Goal: Check status: Check status

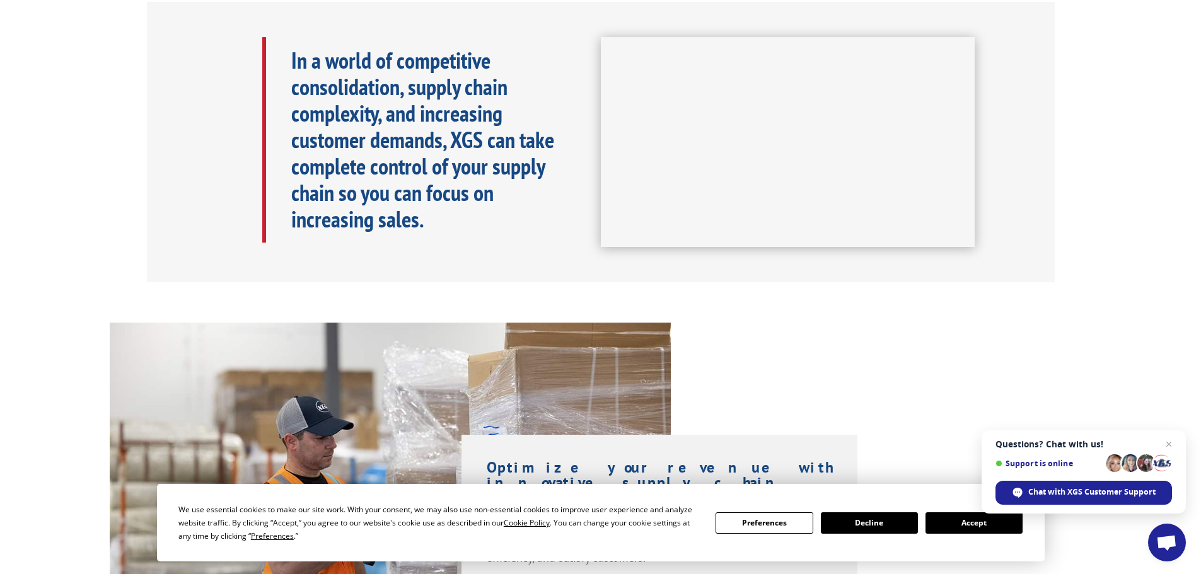
scroll to position [693, 0]
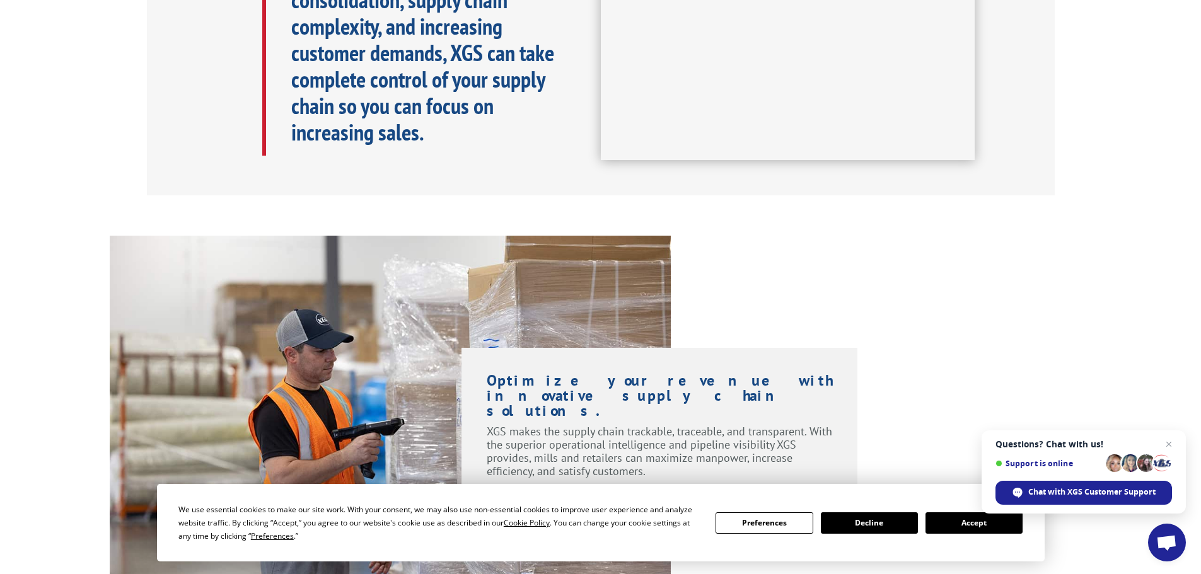
click at [976, 522] on button "Accept" at bounding box center [973, 522] width 97 height 21
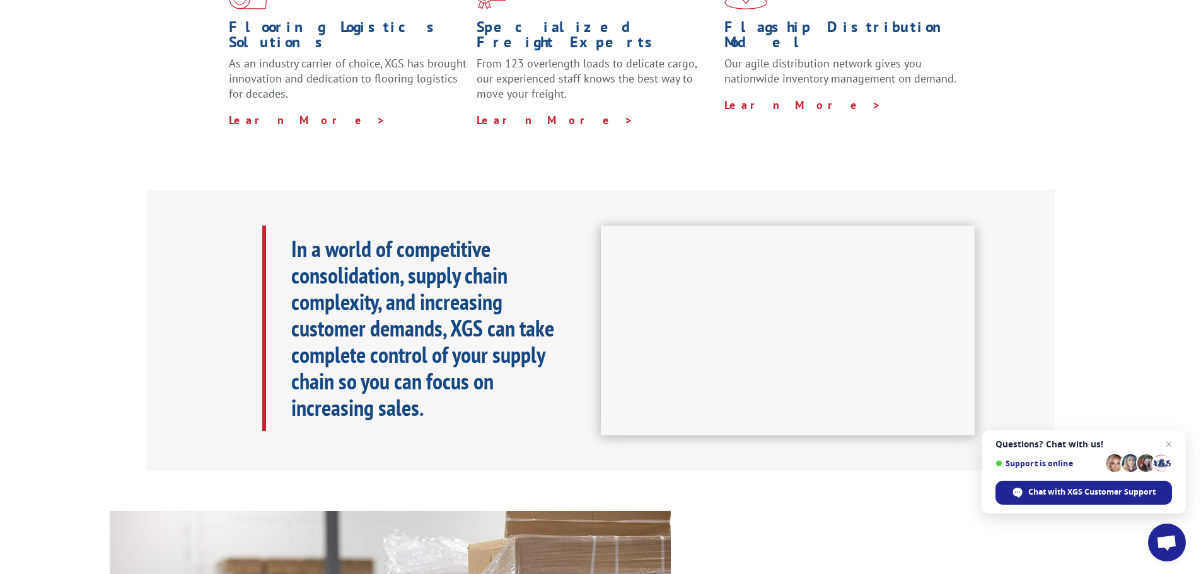
scroll to position [189, 0]
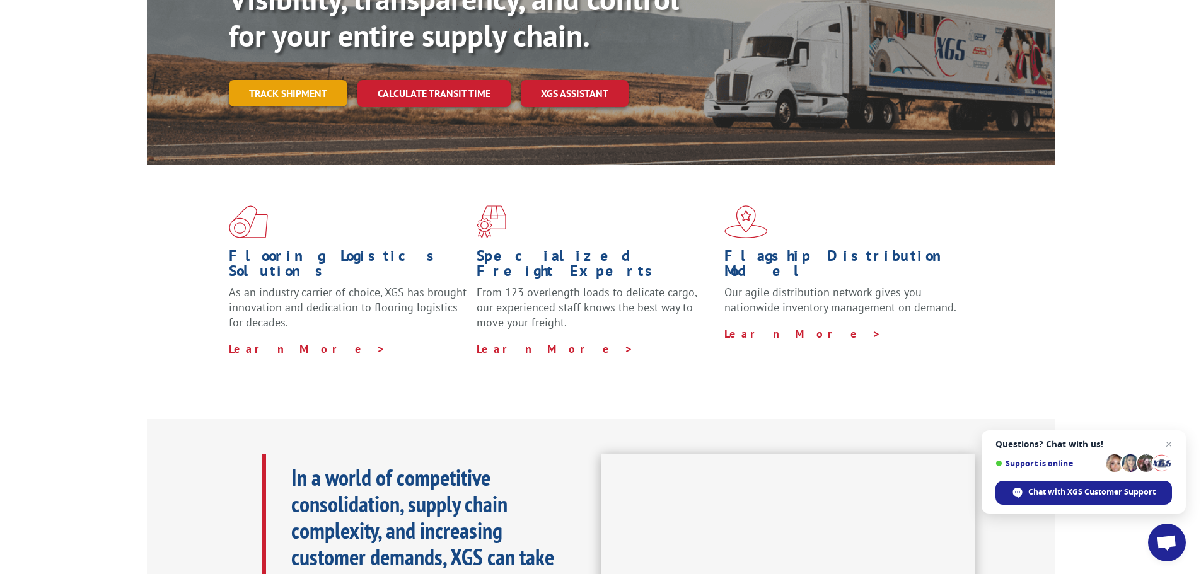
click at [308, 80] on link "Track shipment" at bounding box center [288, 93] width 119 height 26
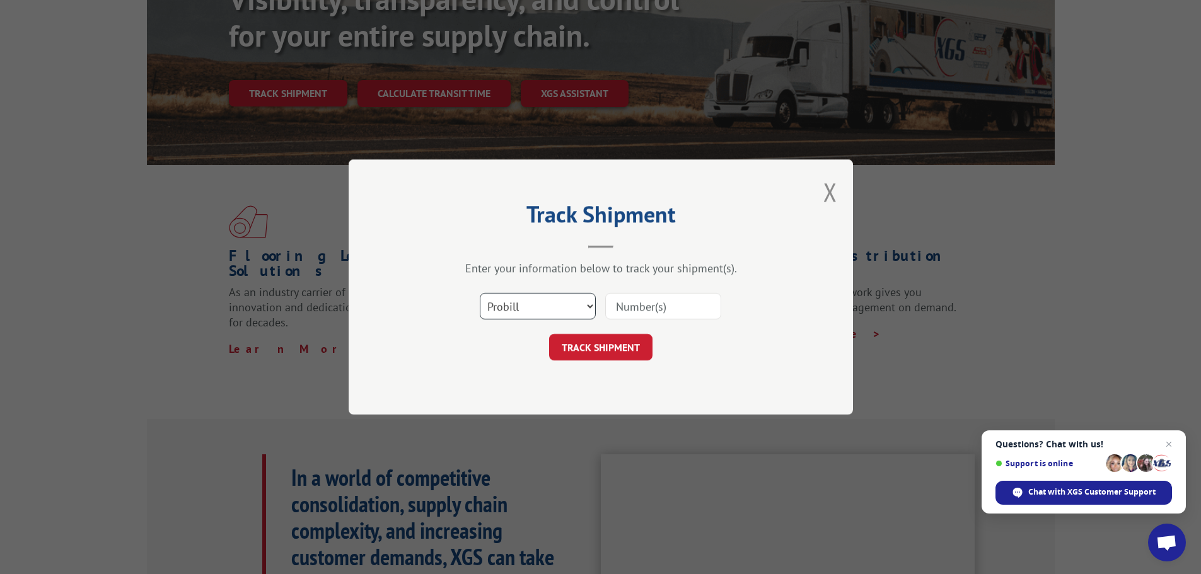
click at [545, 304] on select "Select category... Probill BOL PO" at bounding box center [538, 306] width 116 height 26
click at [480, 293] on select "Select category... Probill BOL PO" at bounding box center [538, 306] width 116 height 26
click at [527, 302] on select "Select category... Probill BOL PO" at bounding box center [538, 306] width 116 height 26
select select "probill"
click at [480, 293] on select "Select category... Probill BOL PO" at bounding box center [538, 306] width 116 height 26
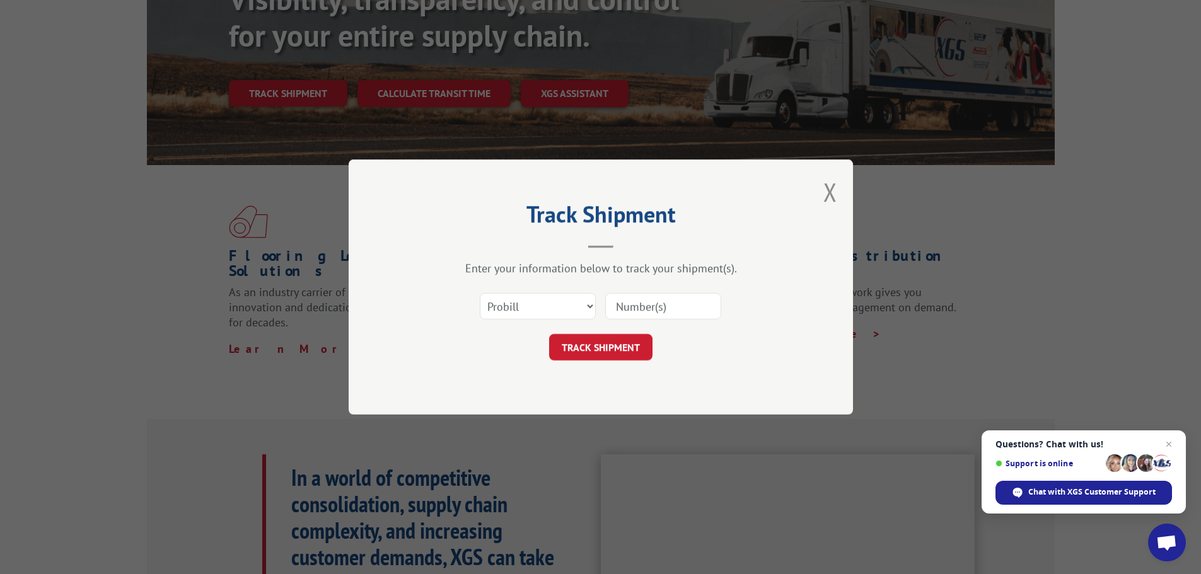
click at [640, 304] on input at bounding box center [663, 306] width 116 height 26
paste input "5225532"
type input "5225532"
click at [627, 349] on button "TRACK SHIPMENT" at bounding box center [600, 347] width 103 height 26
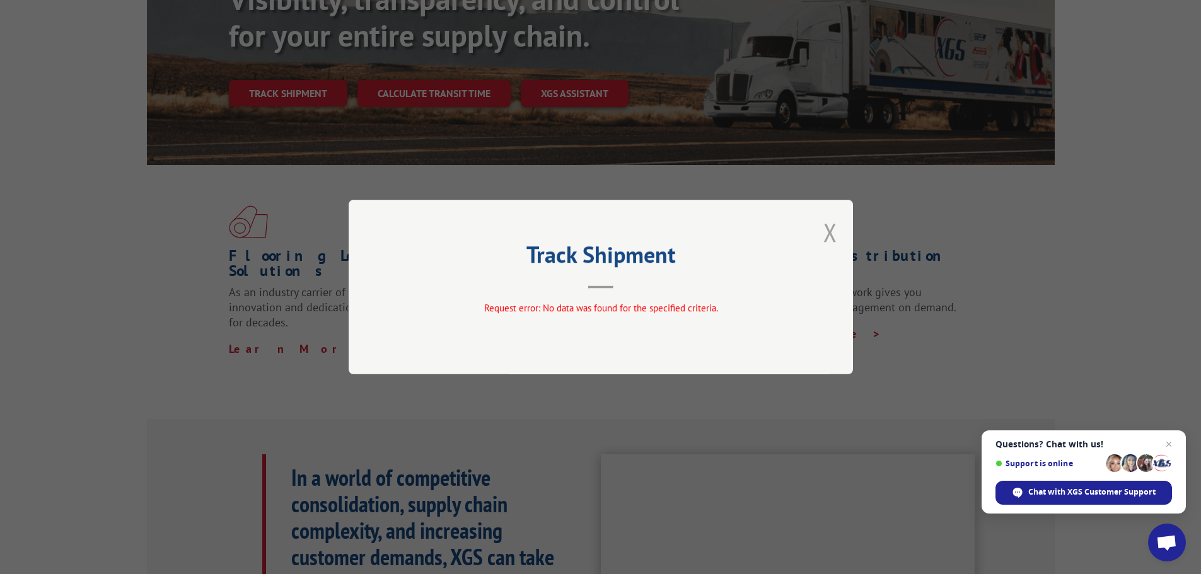
click at [831, 229] on button "Close modal" at bounding box center [830, 232] width 14 height 33
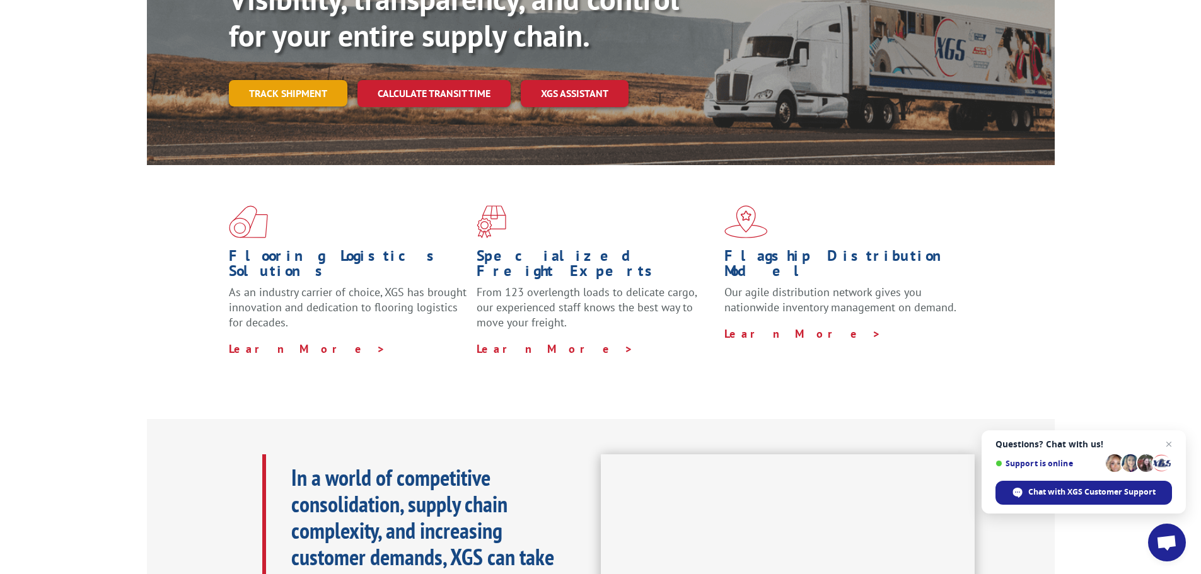
click at [305, 80] on link "Track shipment" at bounding box center [288, 93] width 119 height 26
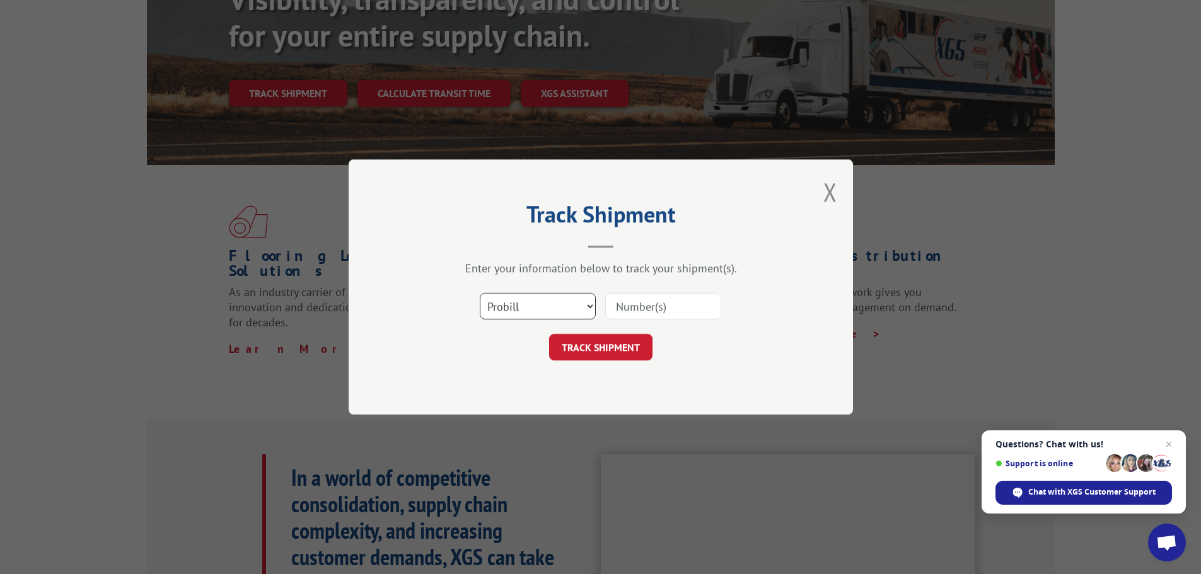
click at [537, 303] on select "Select category... Probill BOL PO" at bounding box center [538, 306] width 116 height 26
select select "po"
click at [480, 293] on select "Select category... Probill BOL PO" at bounding box center [538, 306] width 116 height 26
click at [657, 308] on input at bounding box center [663, 306] width 116 height 26
paste input "31540249"
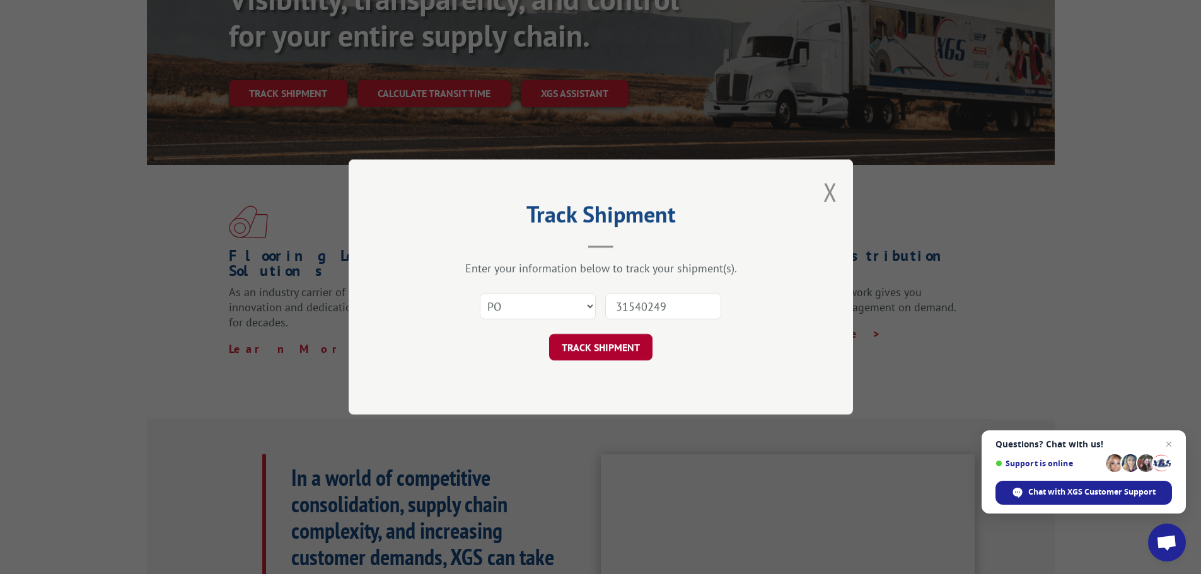
type input "31540249"
click at [607, 343] on button "TRACK SHIPMENT" at bounding box center [600, 347] width 103 height 26
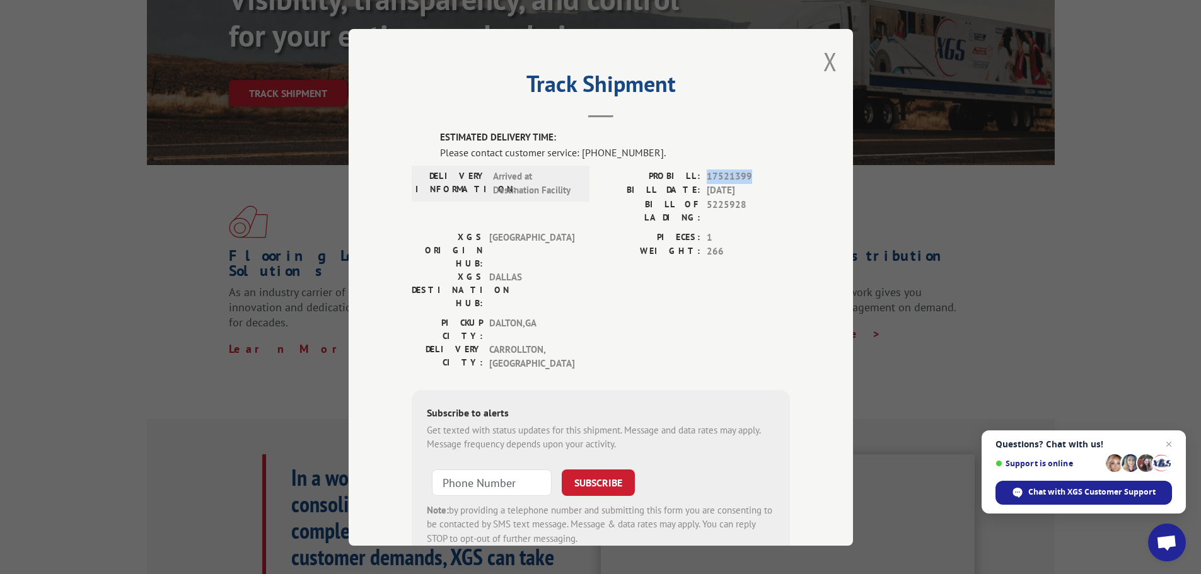
drag, startPoint x: 703, startPoint y: 175, endPoint x: 751, endPoint y: 176, distance: 47.3
click at [748, 175] on span "17521399" at bounding box center [748, 176] width 83 height 14
copy span "17521399"
click at [822, 149] on div "Track Shipment ESTIMATED DELIVERY TIME: Please contact customer service: [PHONE…" at bounding box center [601, 287] width 504 height 517
click at [814, 67] on div "Track Shipment ESTIMATED DELIVERY TIME: Please contact customer service: [PHONE…" at bounding box center [601, 287] width 504 height 517
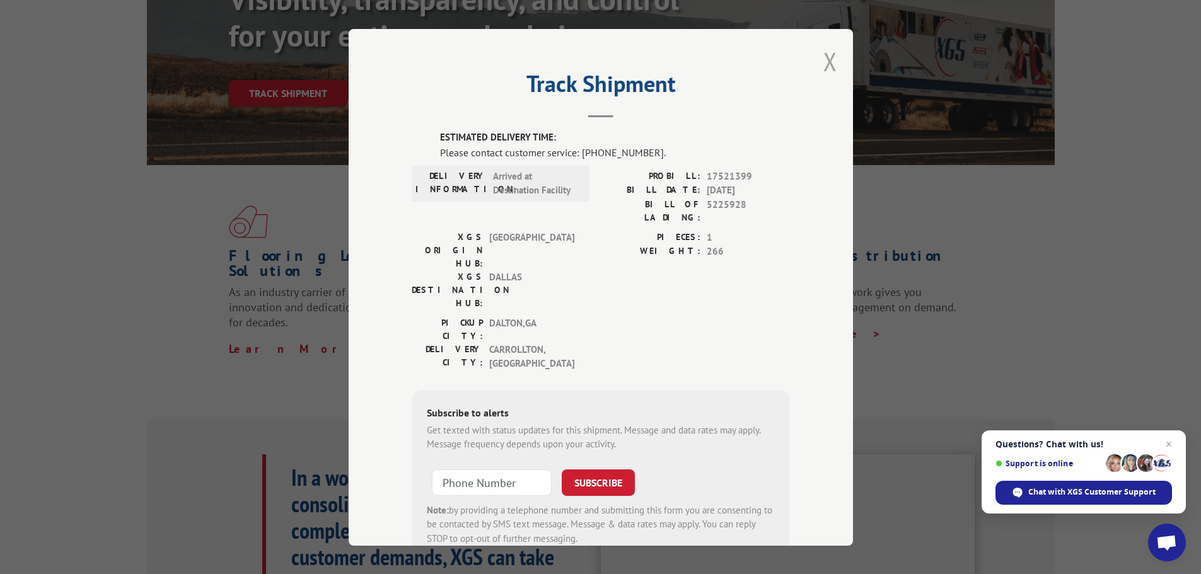
click at [823, 62] on button "Close modal" at bounding box center [830, 61] width 14 height 33
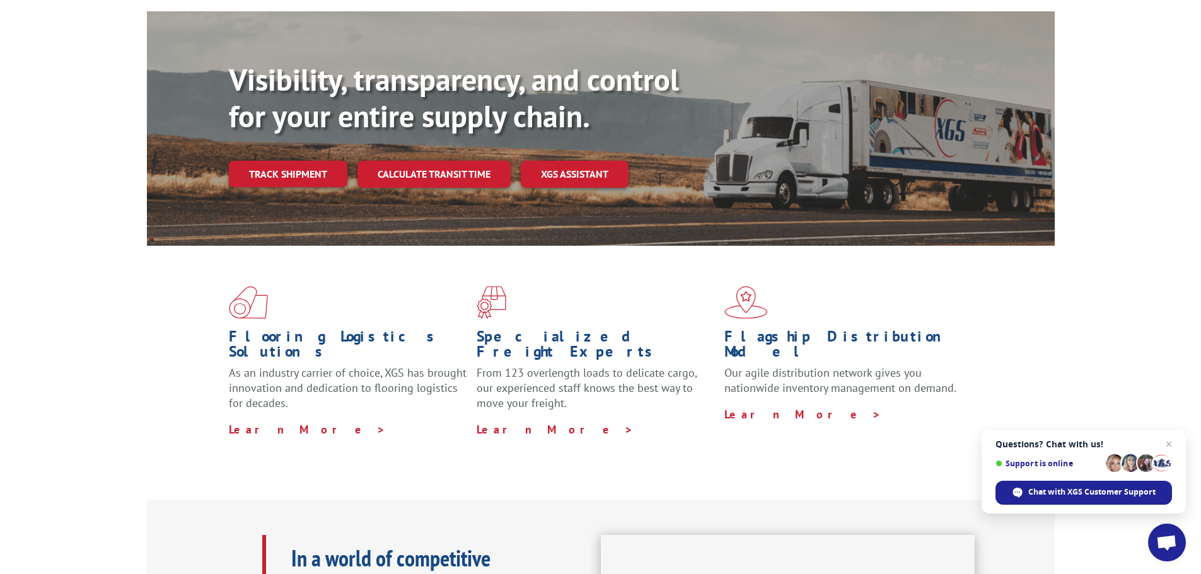
scroll to position [0, 0]
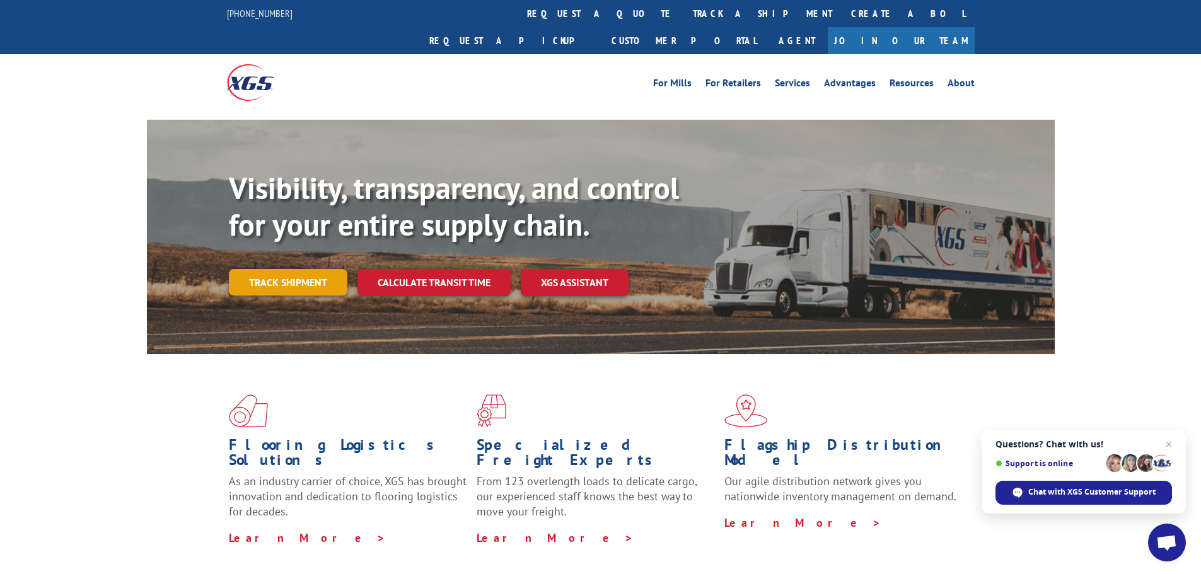
click at [307, 269] on link "Track shipment" at bounding box center [288, 282] width 119 height 26
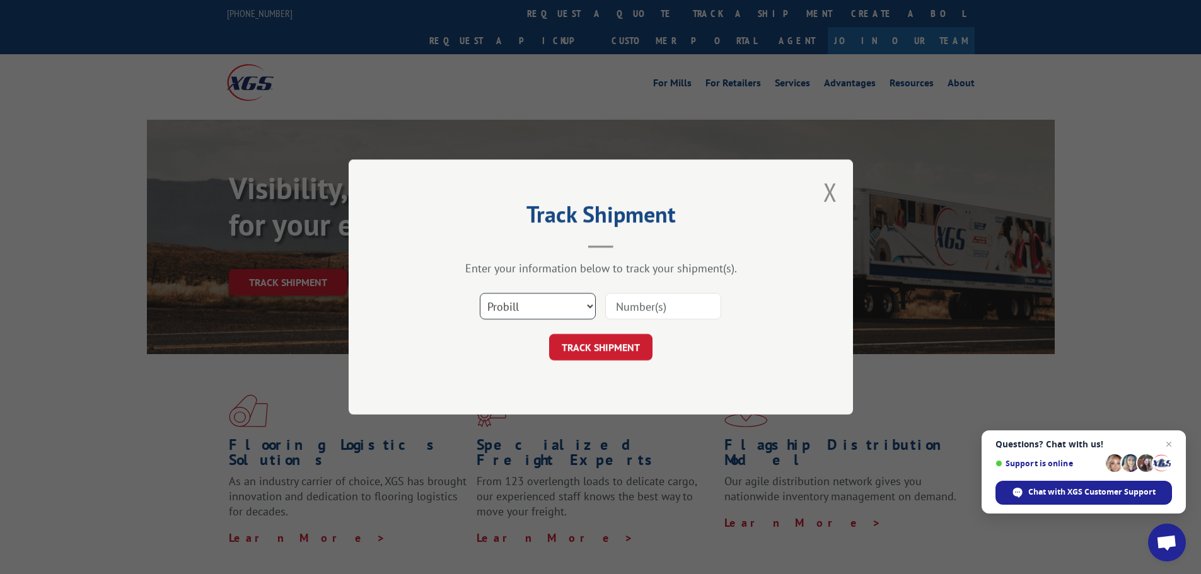
click at [564, 308] on select "Select category... Probill BOL PO" at bounding box center [538, 306] width 116 height 26
select select "po"
click at [480, 293] on select "Select category... Probill BOL PO" at bounding box center [538, 306] width 116 height 26
click at [641, 308] on input at bounding box center [663, 306] width 116 height 26
paste input "31540248"
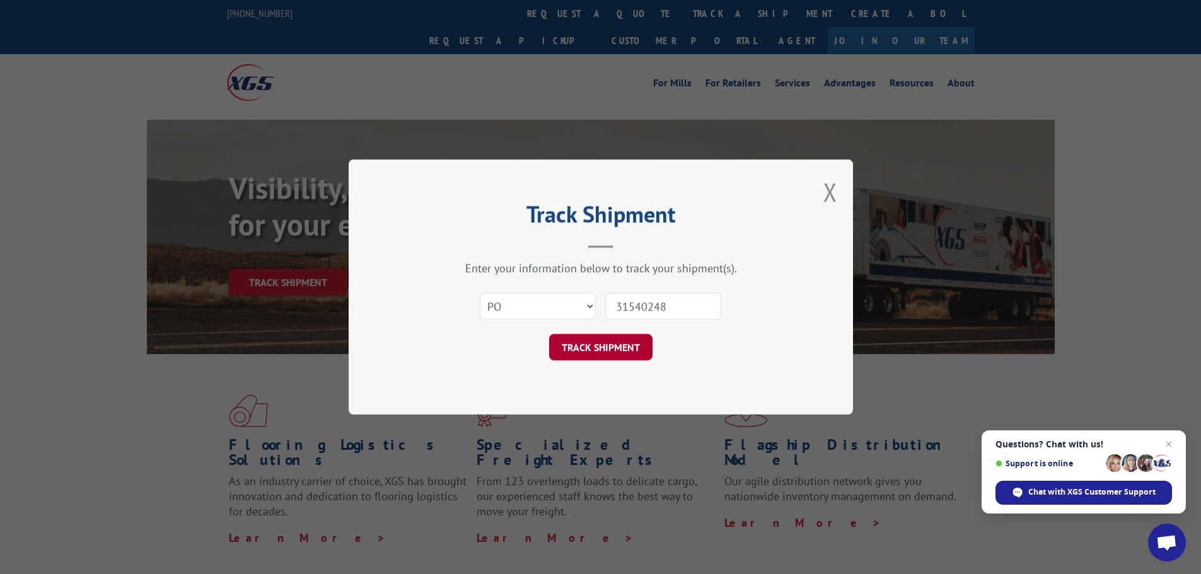
type input "31540248"
click at [615, 351] on button "TRACK SHIPMENT" at bounding box center [600, 347] width 103 height 26
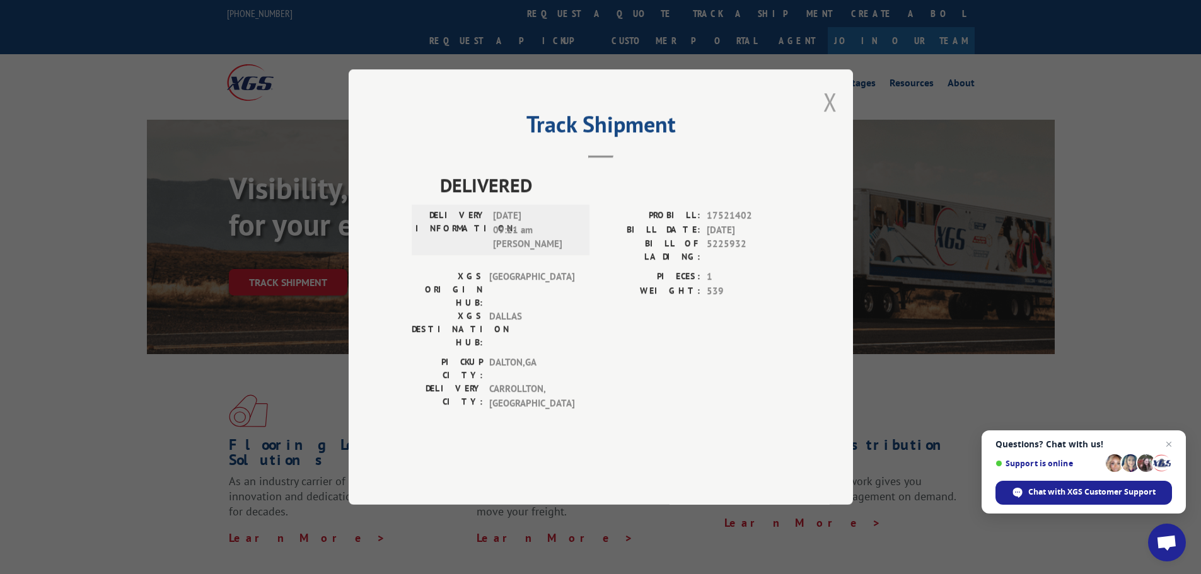
click at [831, 119] on button "Close modal" at bounding box center [830, 101] width 14 height 33
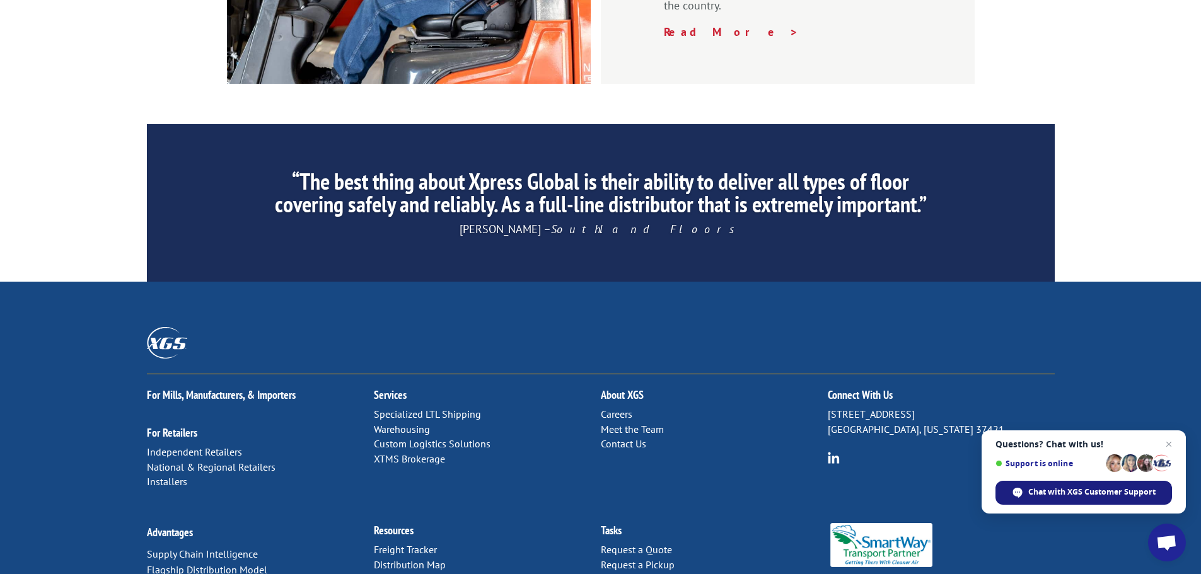
scroll to position [1921, 0]
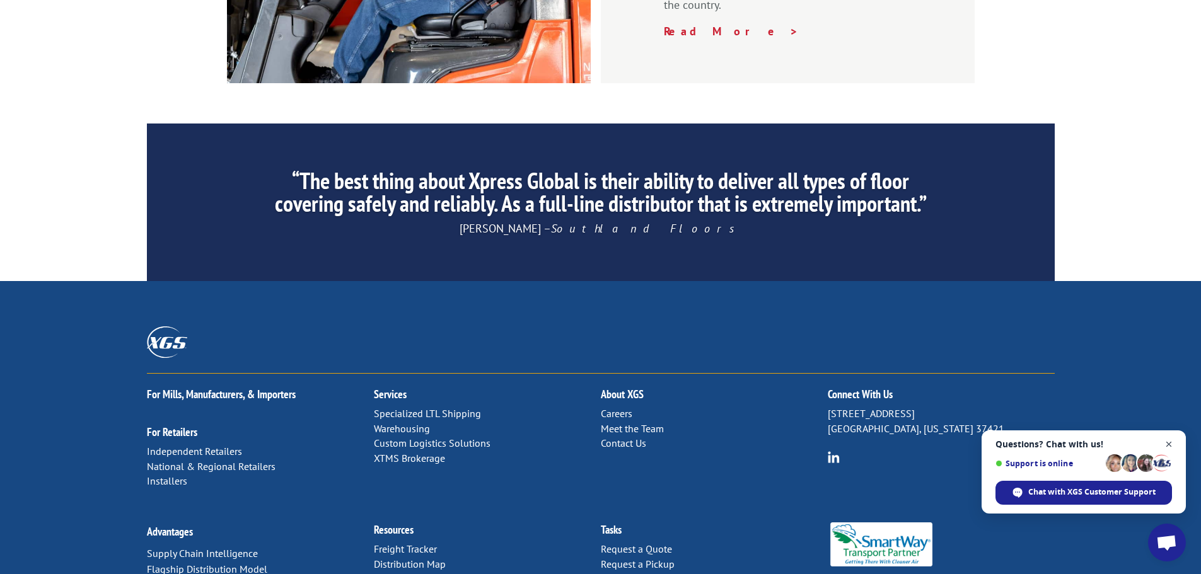
click at [1169, 443] on span "Close chat" at bounding box center [1169, 445] width 16 height 16
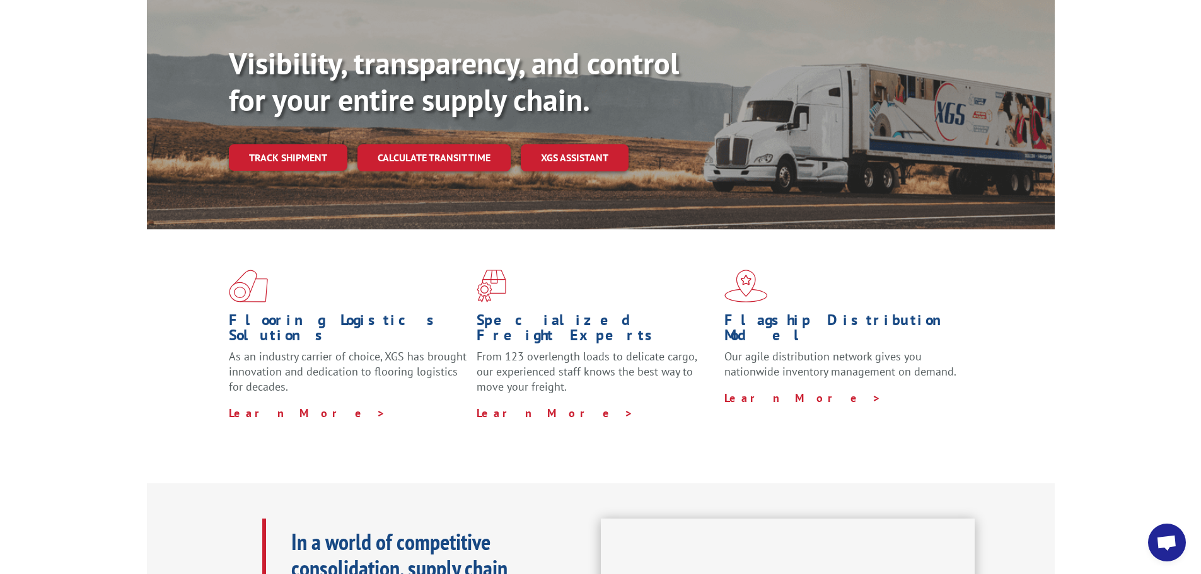
scroll to position [0, 0]
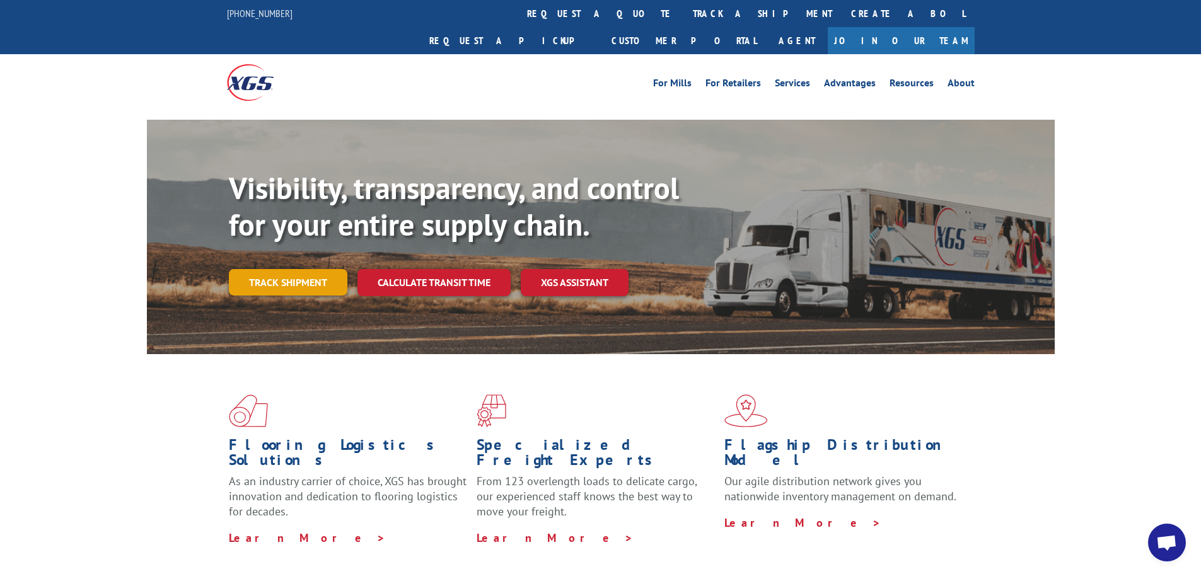
click at [269, 269] on link "Track shipment" at bounding box center [288, 282] width 119 height 26
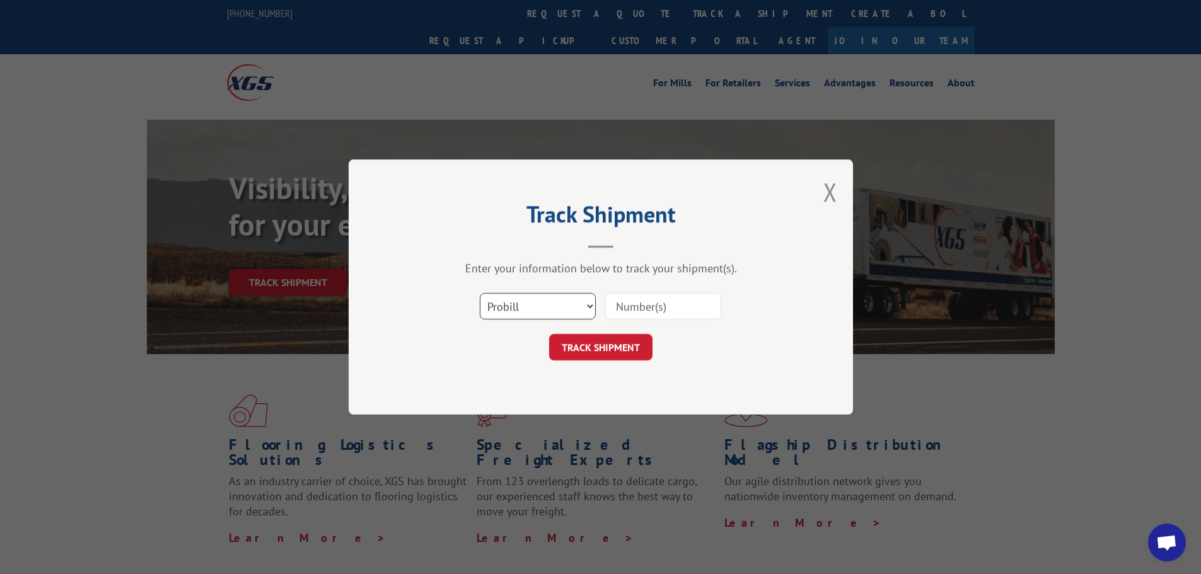
click at [555, 315] on select "Select category... Probill BOL PO" at bounding box center [538, 306] width 116 height 26
select select "po"
click at [480, 293] on select "Select category... Probill BOL PO" at bounding box center [538, 306] width 116 height 26
click at [644, 305] on input at bounding box center [663, 306] width 116 height 26
drag, startPoint x: 530, startPoint y: 304, endPoint x: 649, endPoint y: 311, distance: 120.0
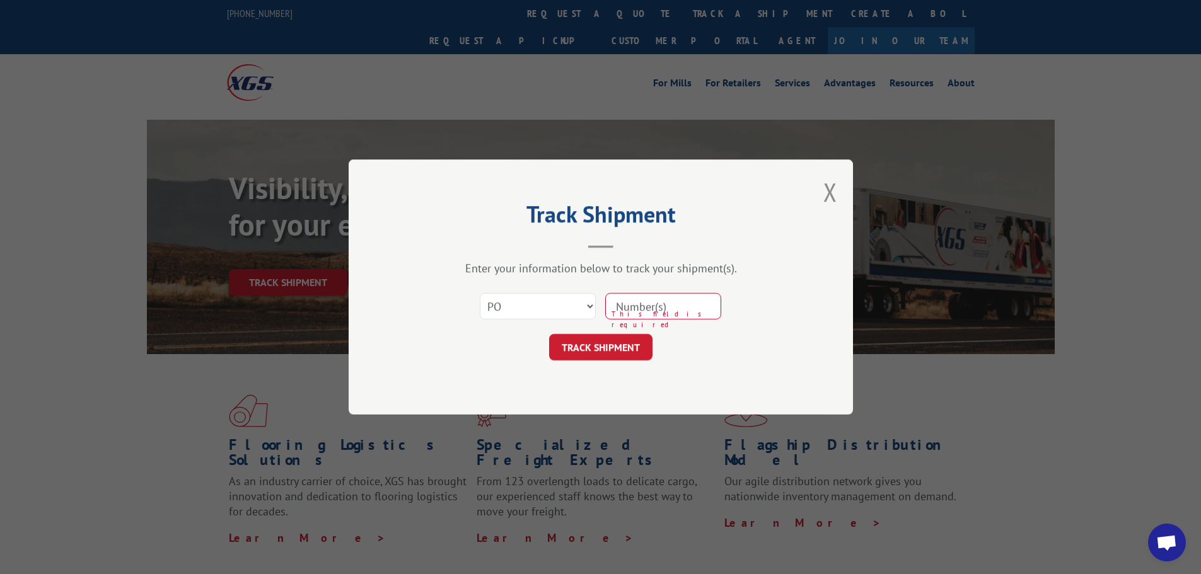
click at [649, 311] on input at bounding box center [663, 306] width 116 height 26
paste input "31540249"
type input "31540249"
click at [602, 344] on button "TRACK SHIPMENT" at bounding box center [600, 347] width 103 height 26
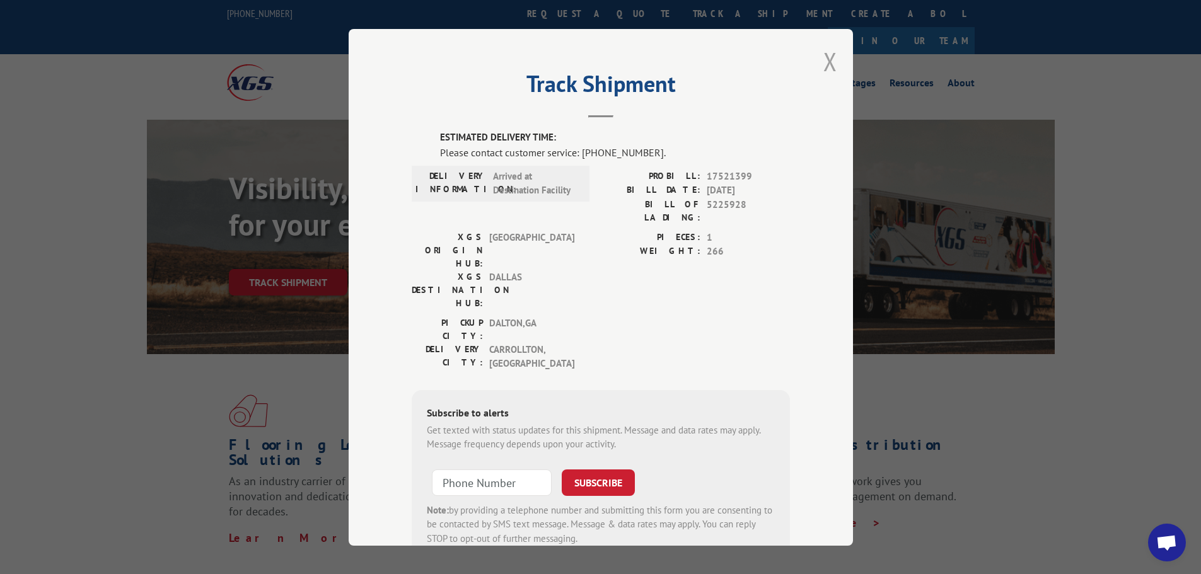
click at [826, 54] on button "Close modal" at bounding box center [830, 61] width 14 height 33
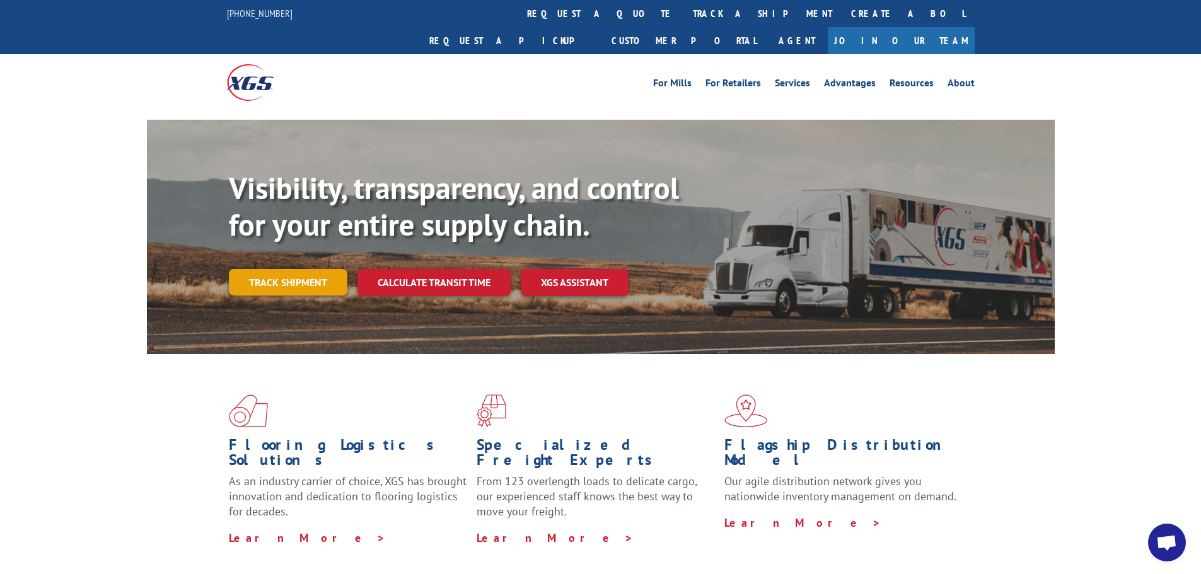
click at [287, 269] on link "Track shipment" at bounding box center [288, 282] width 119 height 26
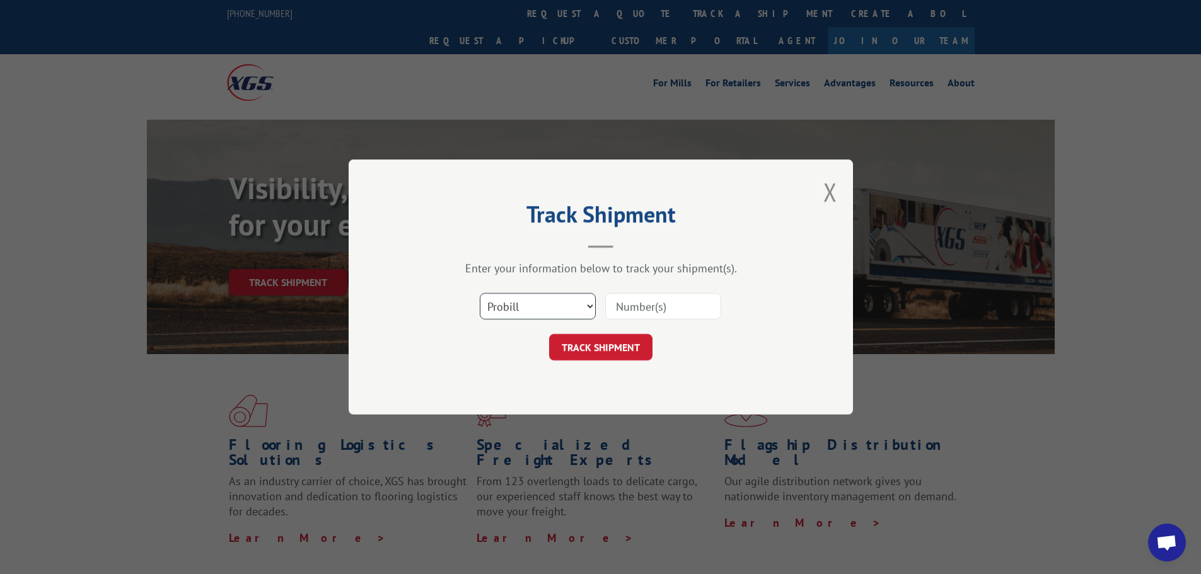
click at [517, 303] on select "Select category... Probill BOL PO" at bounding box center [538, 306] width 116 height 26
select select "po"
click at [480, 293] on select "Select category... Probill BOL PO" at bounding box center [538, 306] width 116 height 26
click at [629, 302] on input at bounding box center [663, 306] width 116 height 26
paste input "31540249"
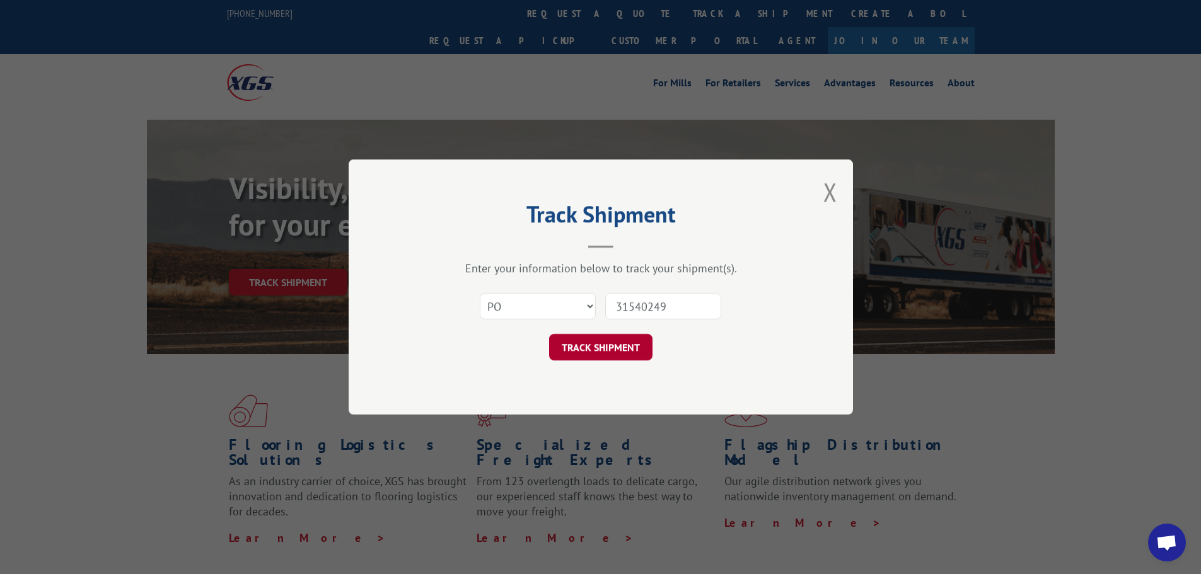
type input "31540249"
click at [612, 351] on button "TRACK SHIPMENT" at bounding box center [600, 347] width 103 height 26
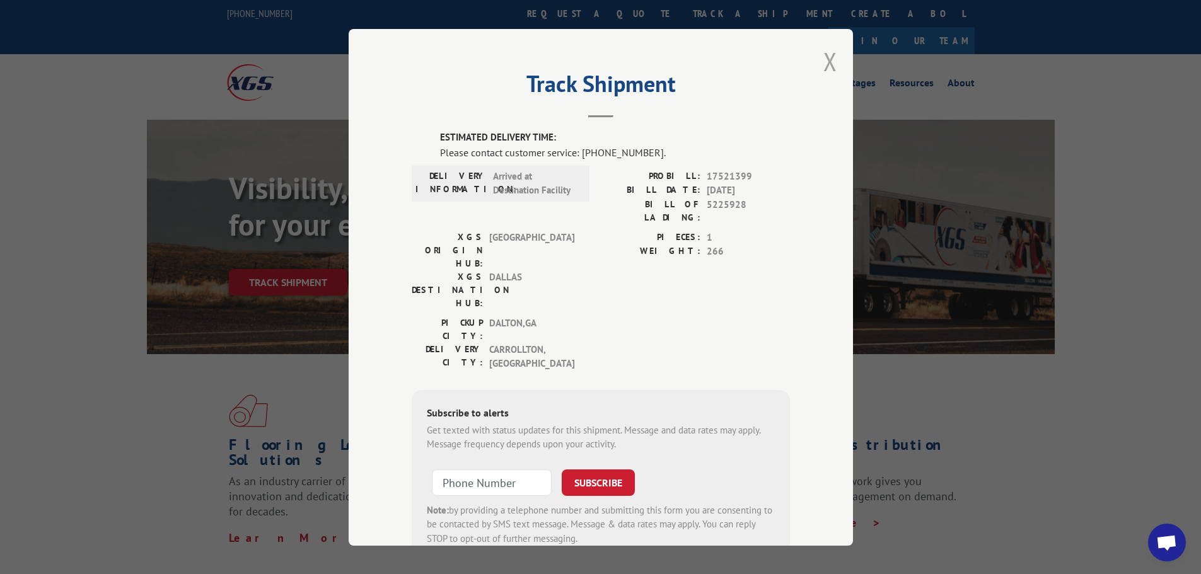
click at [826, 55] on button "Close modal" at bounding box center [830, 61] width 14 height 33
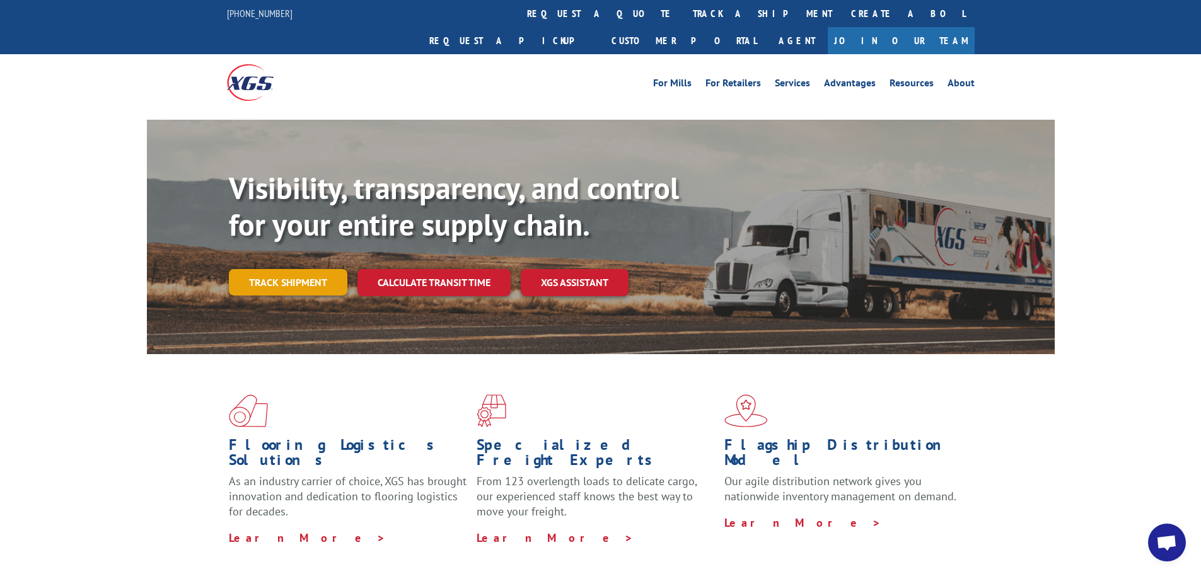
click at [287, 269] on link "Track shipment" at bounding box center [288, 282] width 119 height 26
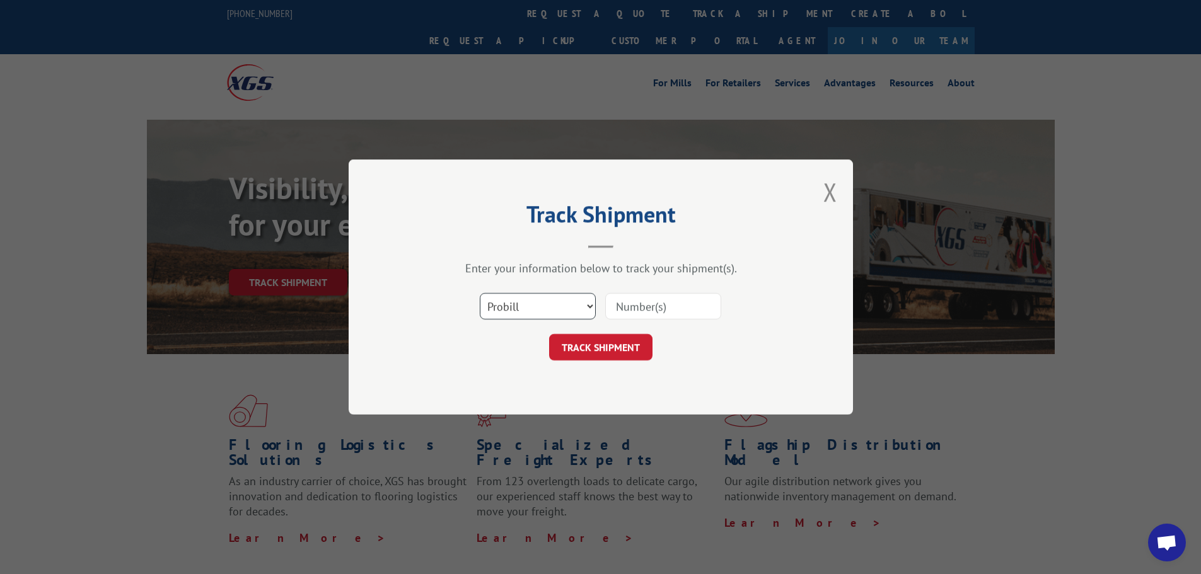
click at [569, 311] on select "Select category... Probill BOL PO" at bounding box center [538, 306] width 116 height 26
select select "po"
click at [480, 293] on select "Select category... Probill BOL PO" at bounding box center [538, 306] width 116 height 26
click at [639, 303] on input at bounding box center [663, 306] width 116 height 26
paste input "31540249"
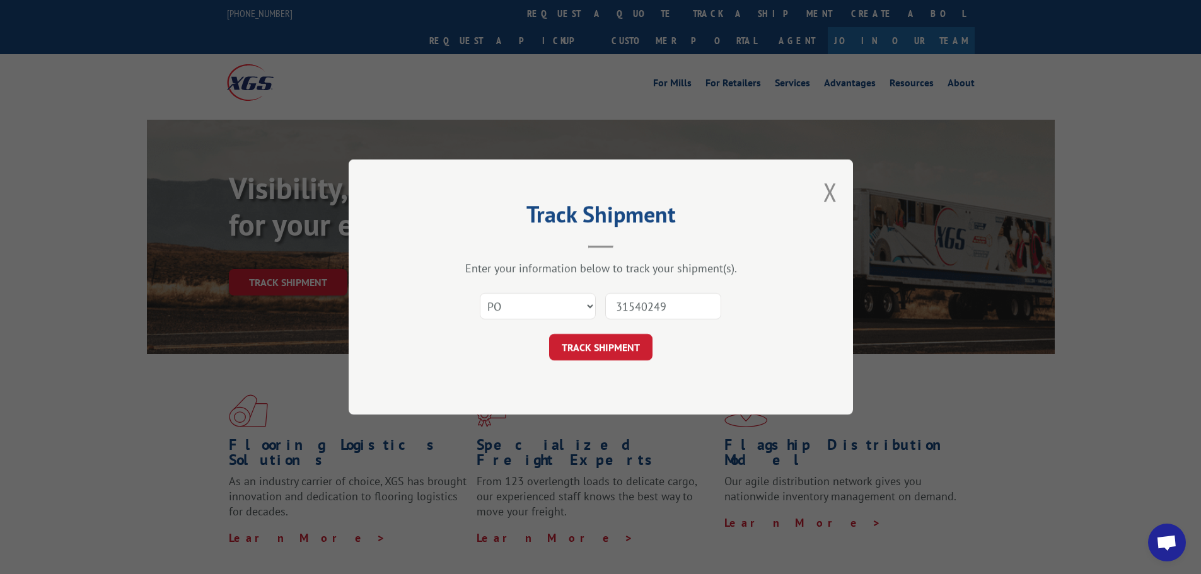
drag, startPoint x: 683, startPoint y: 309, endPoint x: 606, endPoint y: 313, distance: 77.6
click at [606, 313] on input "31540249" at bounding box center [663, 306] width 116 height 26
paste input "8"
type input "31540248"
click at [613, 342] on button "TRACK SHIPMENT" at bounding box center [600, 347] width 103 height 26
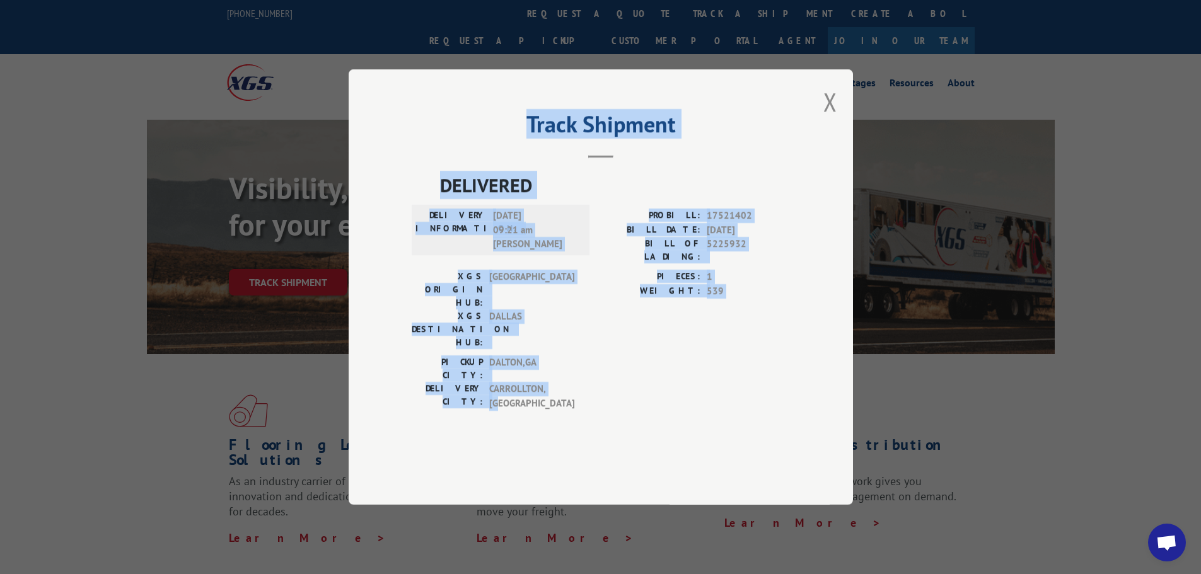
drag, startPoint x: 523, startPoint y: 154, endPoint x: 730, endPoint y: 395, distance: 316.9
click at [730, 395] on div "Track Shipment DELIVERED DELIVERY INFORMATION: [DATE] 09:21 am [PERSON_NAME]: 1…" at bounding box center [601, 287] width 504 height 436
copy div "Track Shipment DELIVERED DELIVERY INFORMATION: [DATE] 09:21 am [PERSON_NAME]: 1…"
click at [672, 367] on div "PICKUP CITY: [GEOGRAPHIC_DATA] , [GEOGRAPHIC_DATA]: [GEOGRAPHIC_DATA] , [GEOGRA…" at bounding box center [601, 386] width 378 height 61
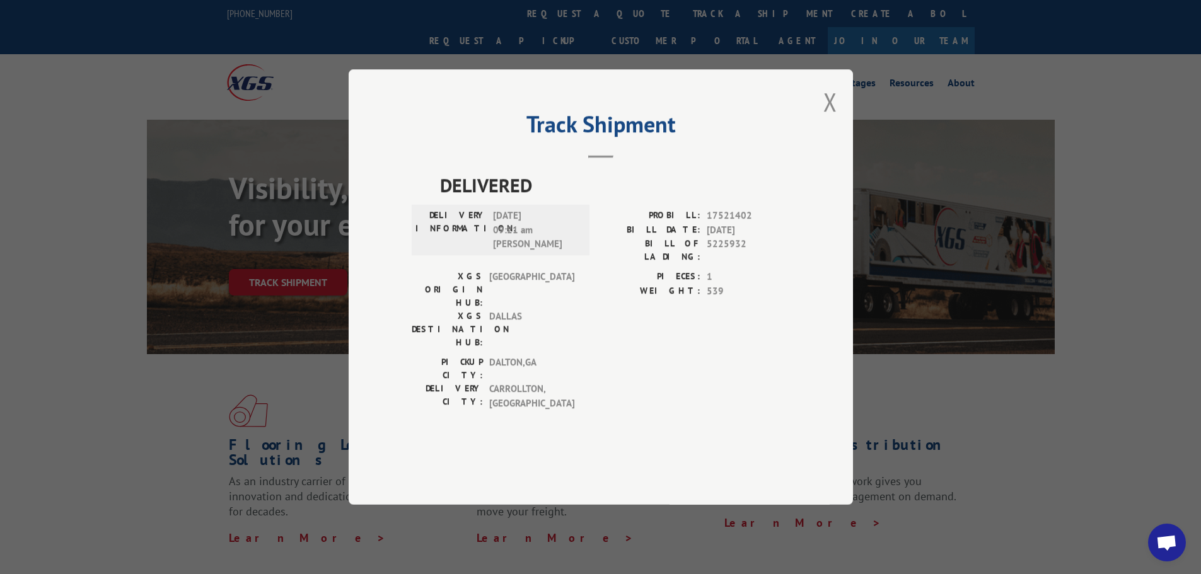
click at [1057, 379] on div "Track Shipment DELIVERED DELIVERY INFORMATION: [DATE] 09:21 am [PERSON_NAME]: 1…" at bounding box center [600, 287] width 1201 height 574
click at [834, 119] on button "Close modal" at bounding box center [830, 101] width 14 height 33
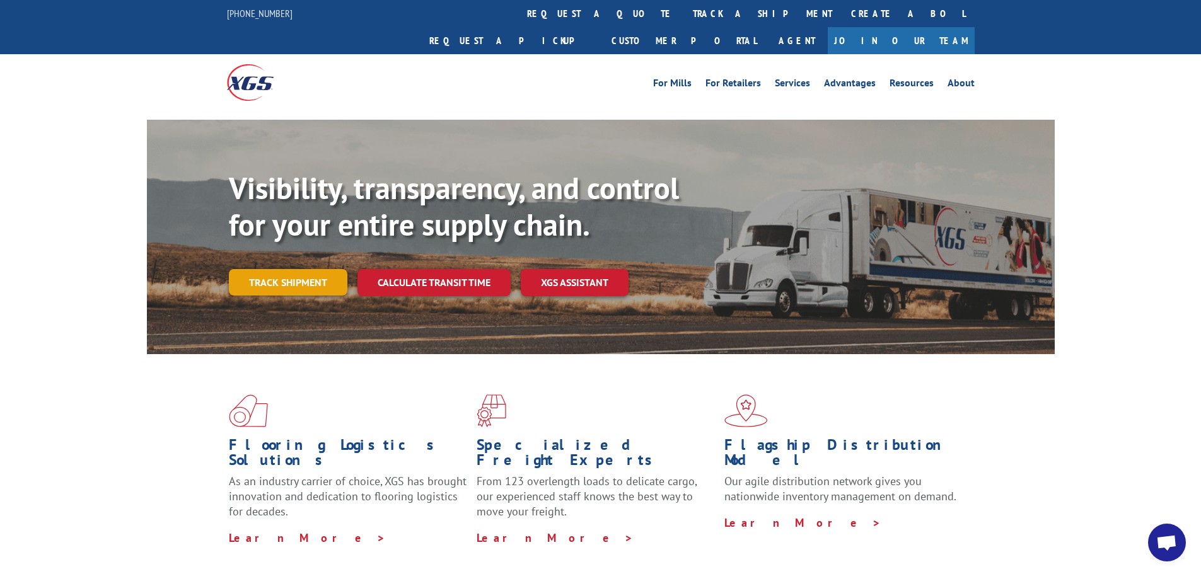
click at [286, 269] on link "Track shipment" at bounding box center [288, 282] width 119 height 26
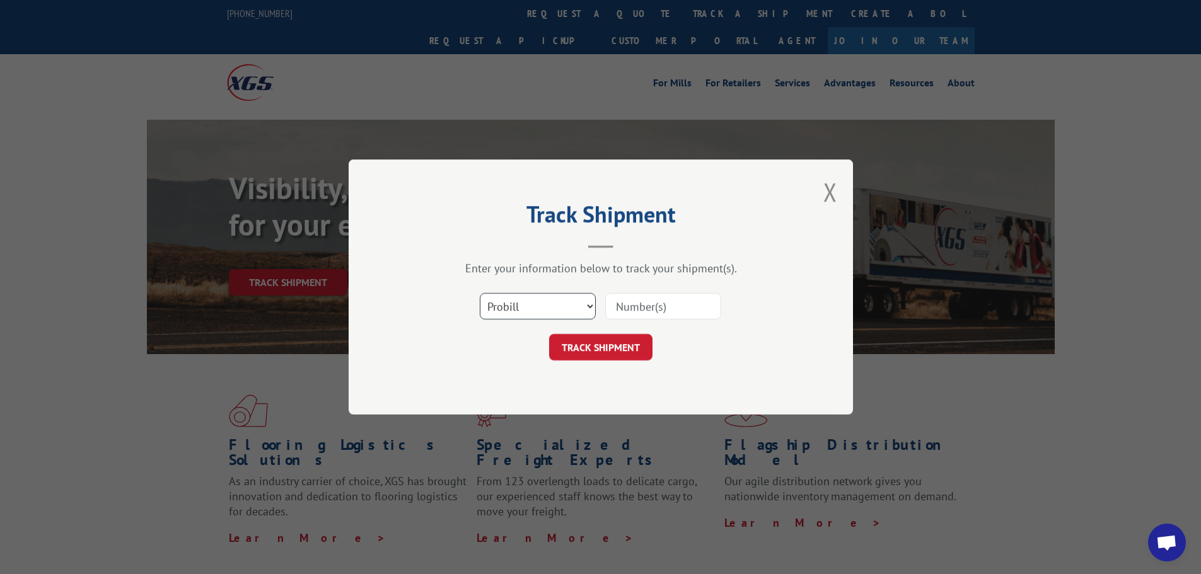
click at [514, 304] on select "Select category... Probill BOL PO" at bounding box center [538, 306] width 116 height 26
select select "po"
click at [480, 293] on select "Select category... Probill BOL PO" at bounding box center [538, 306] width 116 height 26
click at [650, 309] on input at bounding box center [663, 306] width 116 height 26
paste input "31540248"
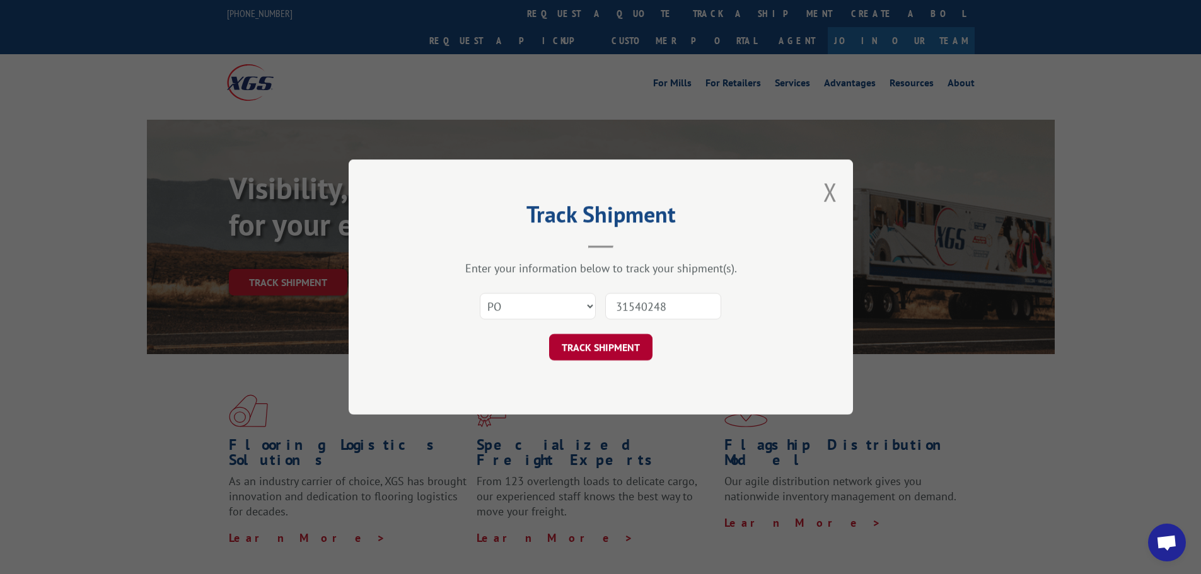
type input "31540248"
click at [595, 352] on button "TRACK SHIPMENT" at bounding box center [600, 347] width 103 height 26
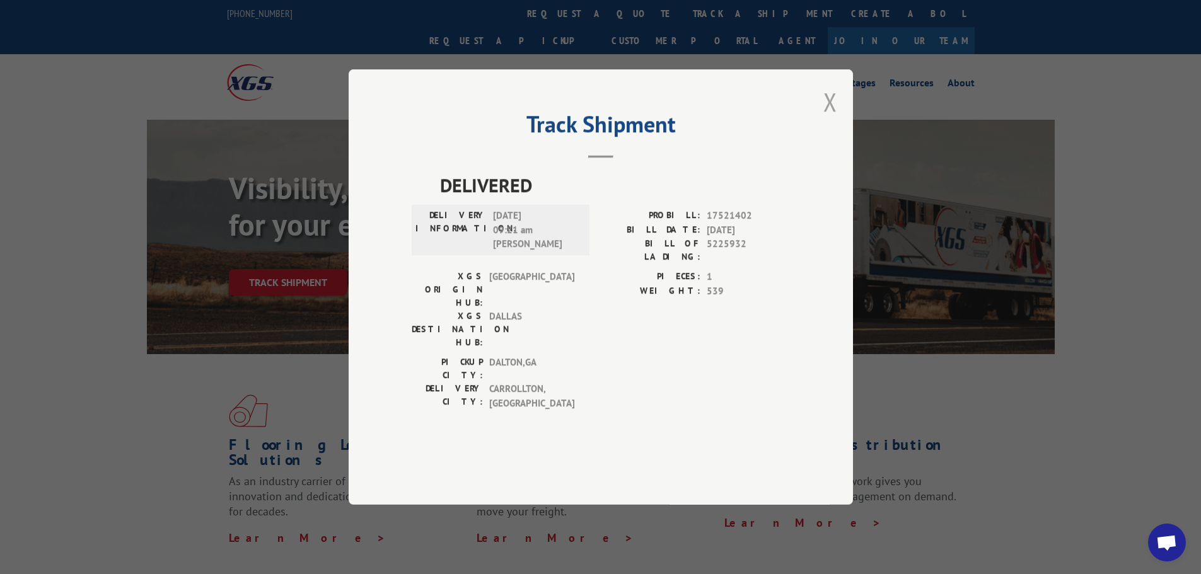
click at [829, 119] on button "Close modal" at bounding box center [830, 101] width 14 height 33
